Goal: Transaction & Acquisition: Purchase product/service

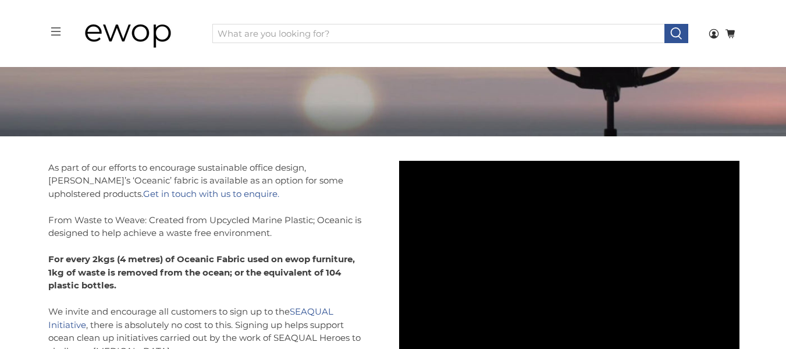
scroll to position [241, 0]
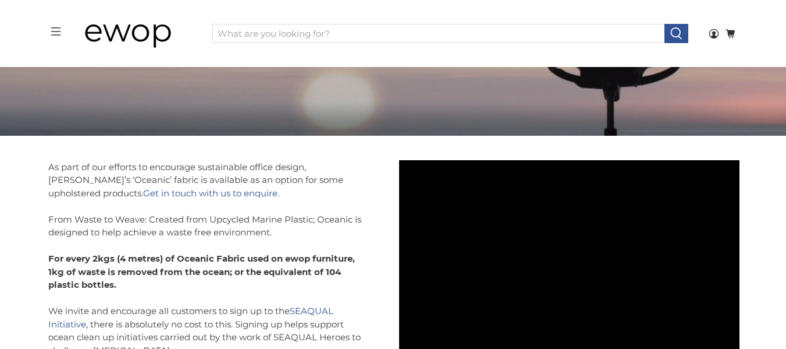
click at [140, 29] on img at bounding box center [137, 34] width 116 height 58
click at [447, 23] on link "Shop Eco Collection" at bounding box center [463, 13] width 133 height 20
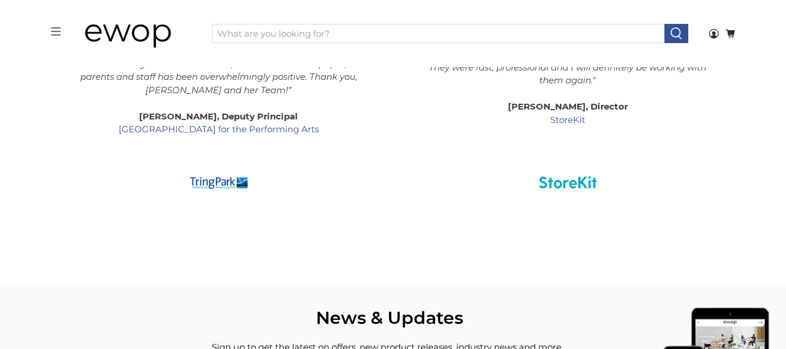
scroll to position [1825, 0]
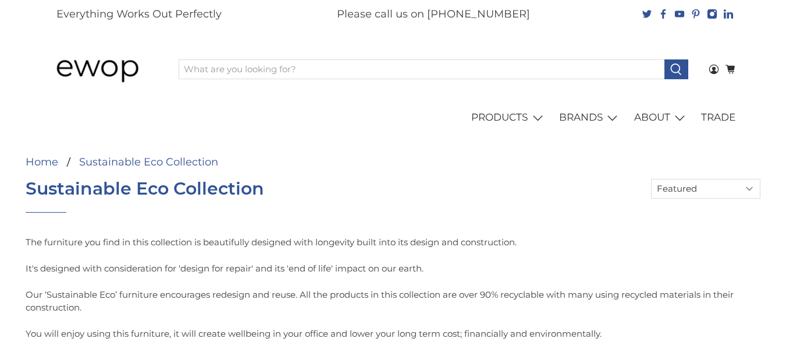
click at [195, 224] on div "Sustainable Eco Collection" at bounding box center [169, 207] width 287 height 56
